Goal: Information Seeking & Learning: Understand process/instructions

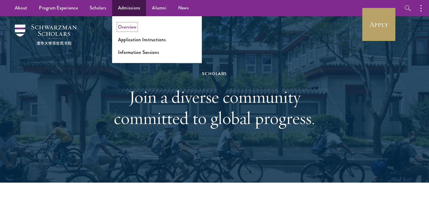
click at [130, 26] on link "Overview" at bounding box center [127, 27] width 18 height 7
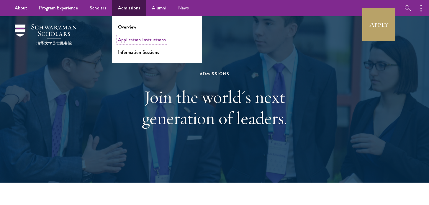
click at [131, 38] on link "Application Instructions" at bounding box center [142, 39] width 48 height 7
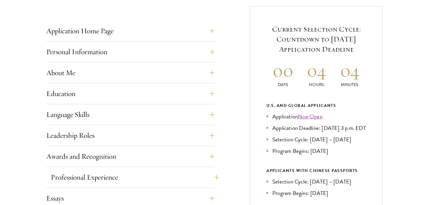
scroll to position [243, 0]
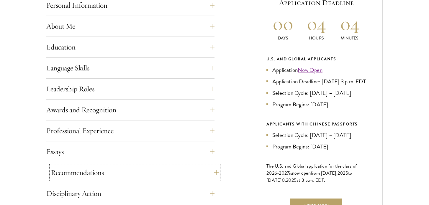
click at [89, 167] on button "Recommendations" at bounding box center [135, 173] width 168 height 14
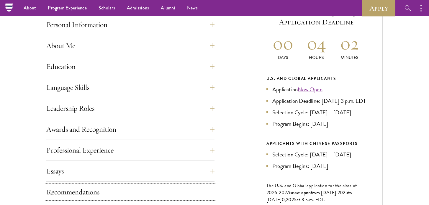
scroll to position [147, 0]
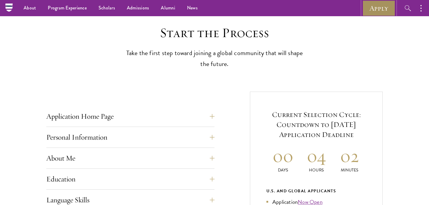
click at [378, 7] on link "Apply" at bounding box center [378, 8] width 33 height 16
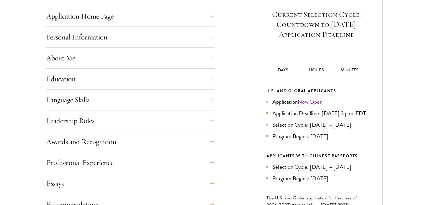
scroll to position [283, 0]
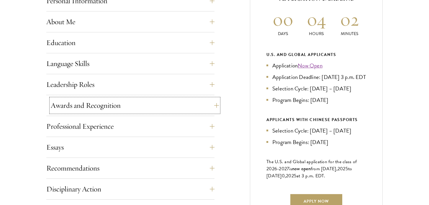
click at [155, 104] on button "Awards and Recognition" at bounding box center [135, 105] width 168 height 14
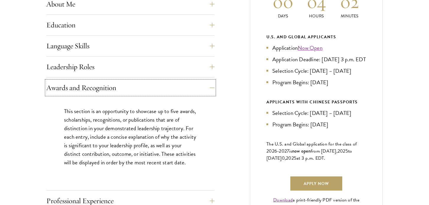
scroll to position [301, 0]
click at [87, 90] on button "Awards and Recognition" at bounding box center [135, 87] width 168 height 14
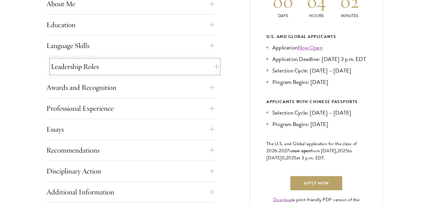
click at [101, 70] on button "Leadership Roles" at bounding box center [135, 67] width 168 height 14
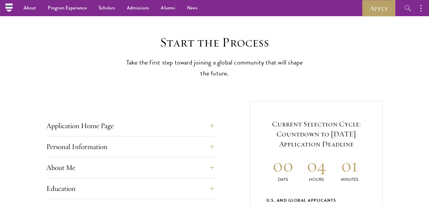
scroll to position [116, 0]
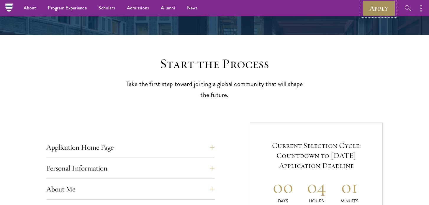
click at [379, 13] on link "Apply" at bounding box center [378, 8] width 33 height 16
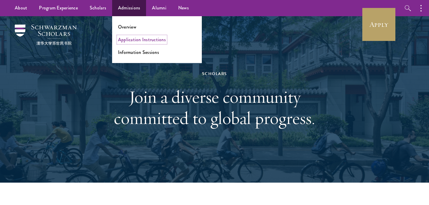
click at [128, 37] on link "Application Instructions" at bounding box center [142, 39] width 48 height 7
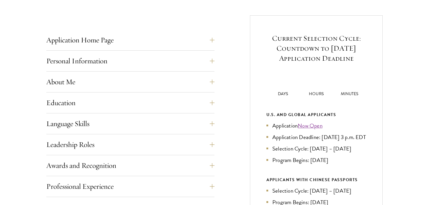
scroll to position [305, 0]
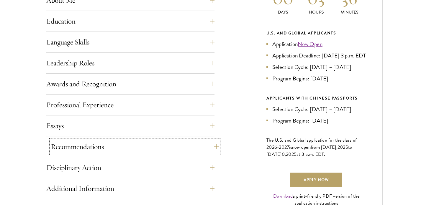
click at [105, 144] on button "Recommendations" at bounding box center [135, 147] width 168 height 14
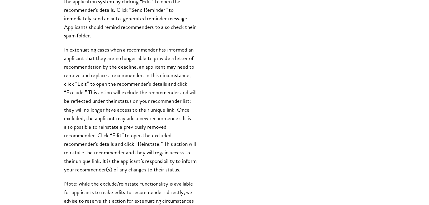
scroll to position [629, 0]
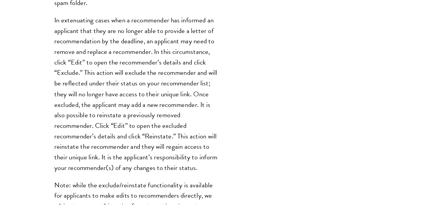
click at [155, 124] on p "In extenuating cases when a recommender has informed an applicant that they are…" at bounding box center [130, 106] width 133 height 129
click at [224, 104] on div "Application Home Page The online application form must be completed in English.…" at bounding box center [214, 26] width 336 height 833
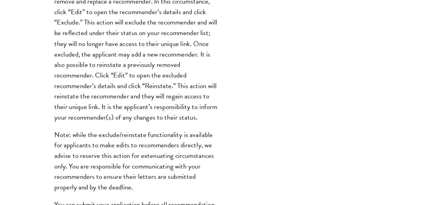
scroll to position [661, 0]
click at [147, 172] on p "Note: while the exclude/reinstate functionality is available for applicants to …" at bounding box center [130, 168] width 133 height 51
click at [210, 151] on div "Register three recommenders by providing their names, professional titles, and …" at bounding box center [130, 38] width 168 height 474
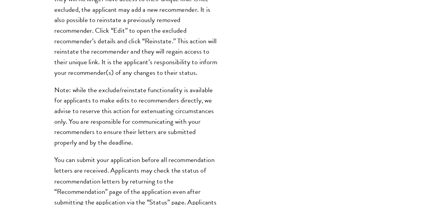
scroll to position [722, 0]
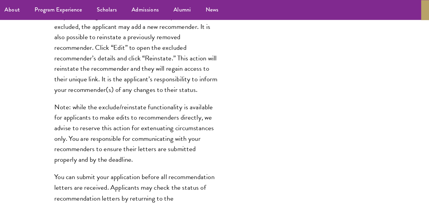
click at [152, 111] on p "Note: while the exclude/reinstate functionality is available for applicants to …" at bounding box center [130, 108] width 133 height 51
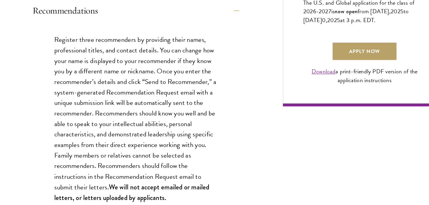
scroll to position [406, 0]
